Goal: Navigation & Orientation: Find specific page/section

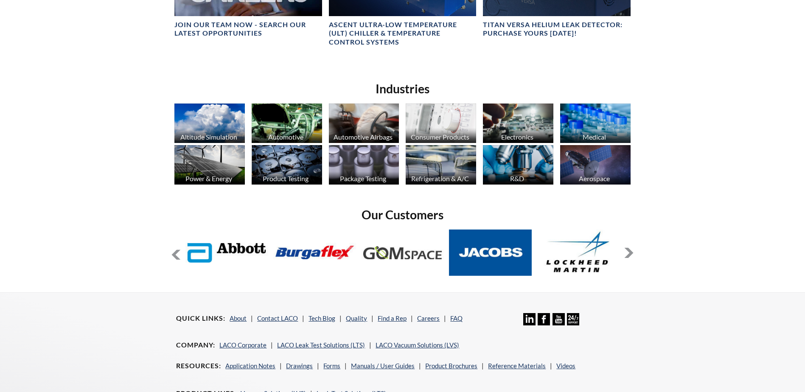
scroll to position [685, 0]
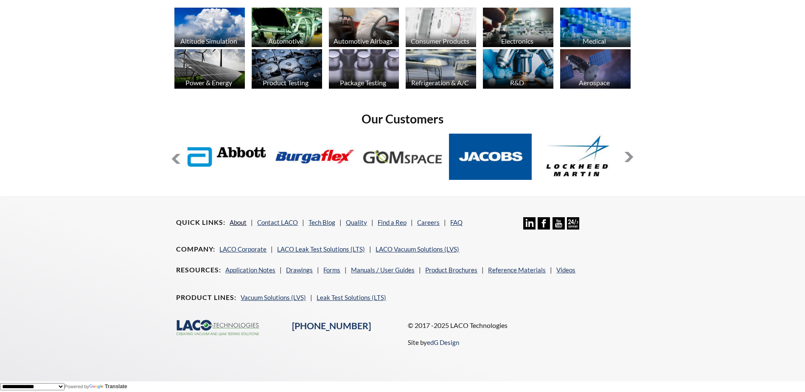
click at [235, 221] on link "About" at bounding box center [237, 222] width 17 height 8
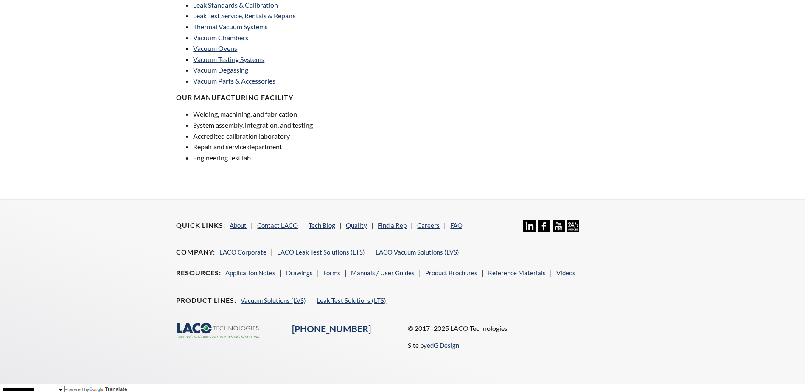
scroll to position [597, 0]
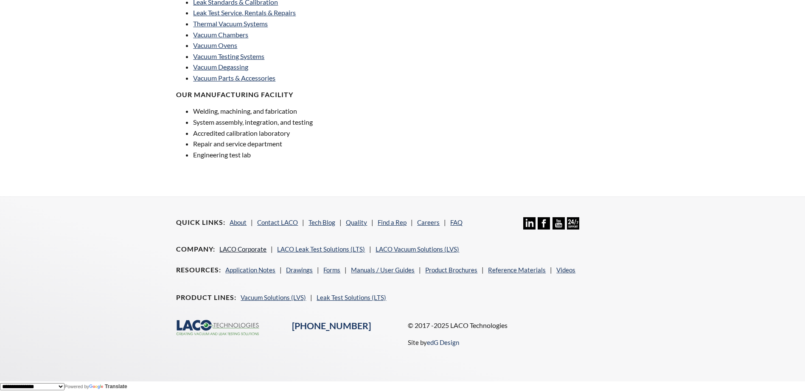
click at [240, 248] on link "LACO Corporate" at bounding box center [242, 249] width 47 height 8
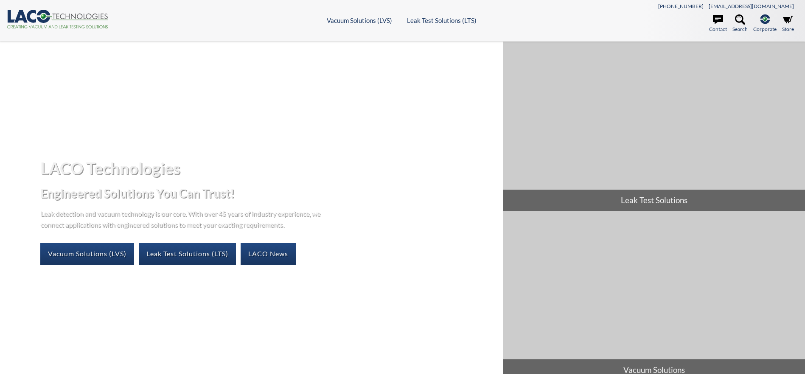
select select "Language Translate Widget"
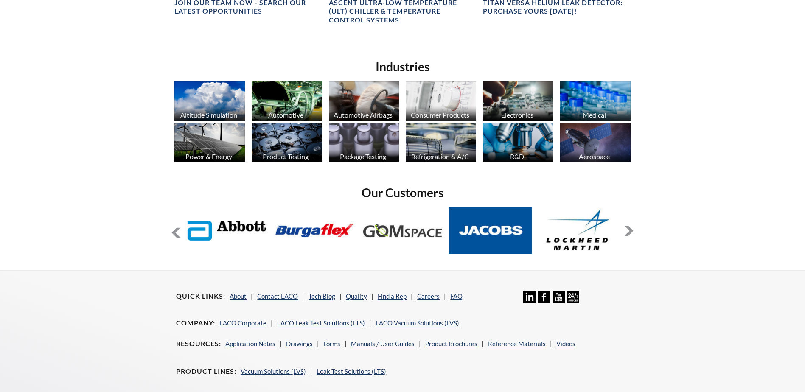
scroll to position [636, 0]
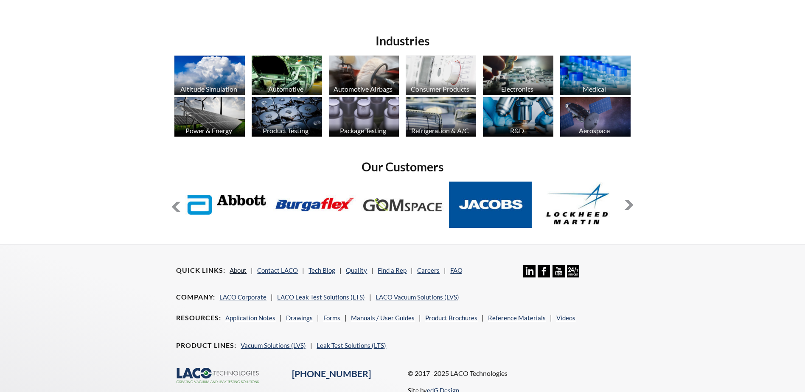
click at [243, 270] on link "About" at bounding box center [237, 270] width 17 height 8
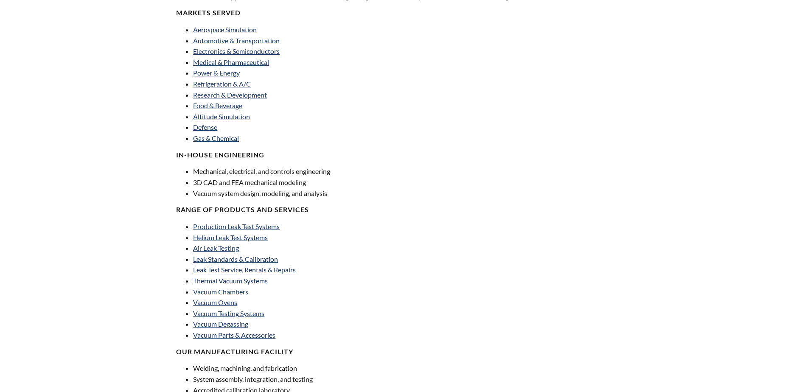
scroll to position [551, 0]
